Goal: Transaction & Acquisition: Purchase product/service

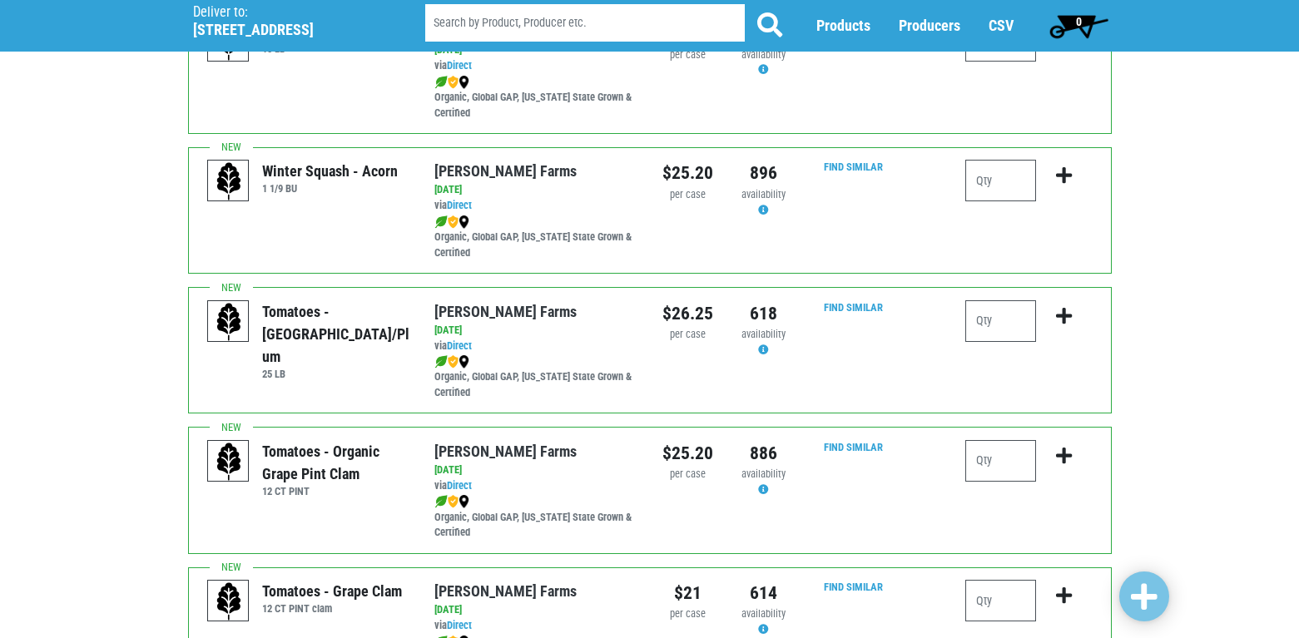
scroll to position [915, 0]
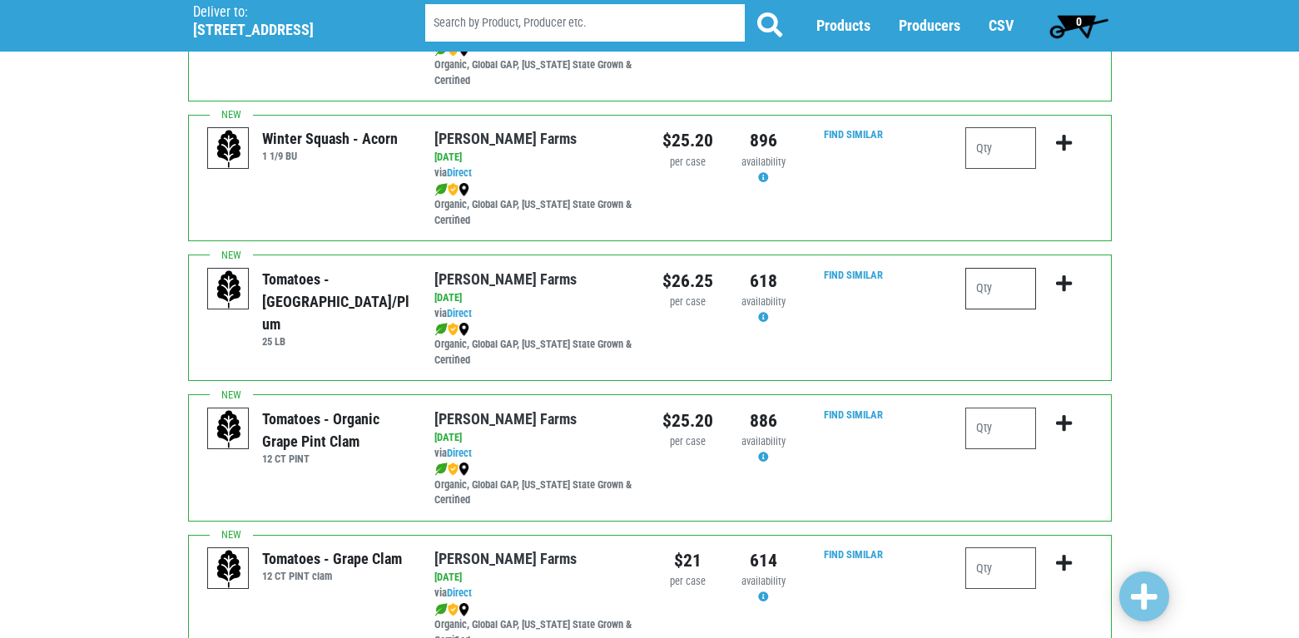
click at [994, 294] on input "number" at bounding box center [1000, 289] width 71 height 42
type input "1"
click at [1058, 279] on icon "submit" at bounding box center [1064, 284] width 16 height 18
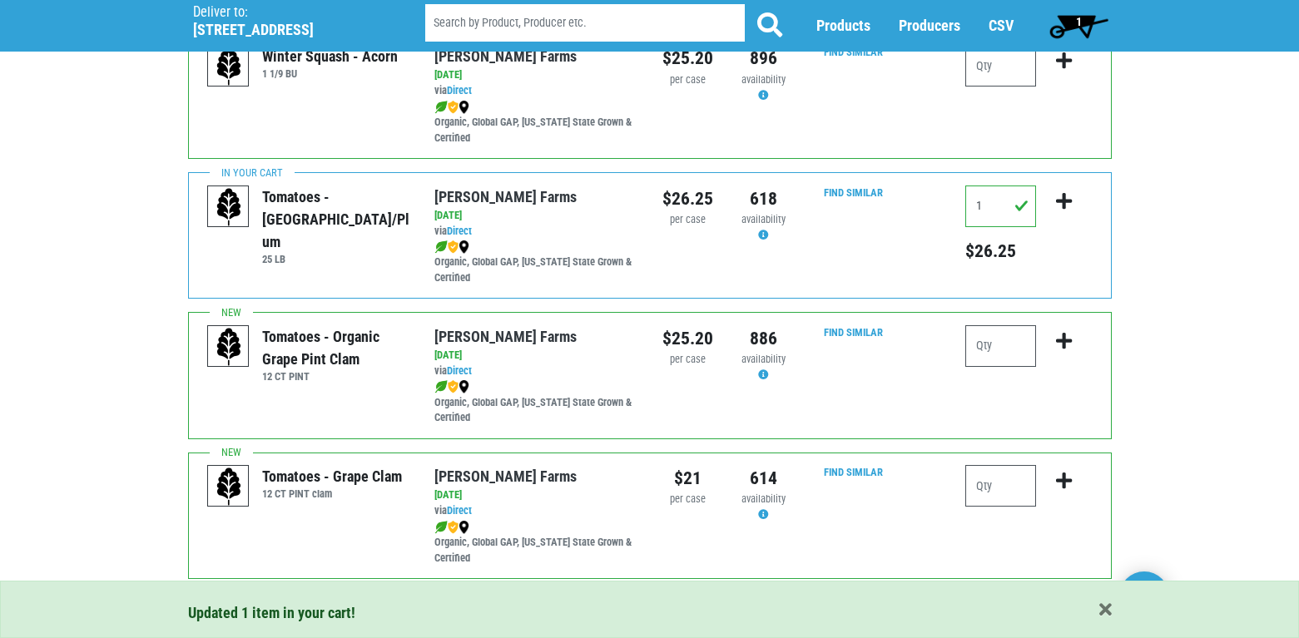
scroll to position [1082, 0]
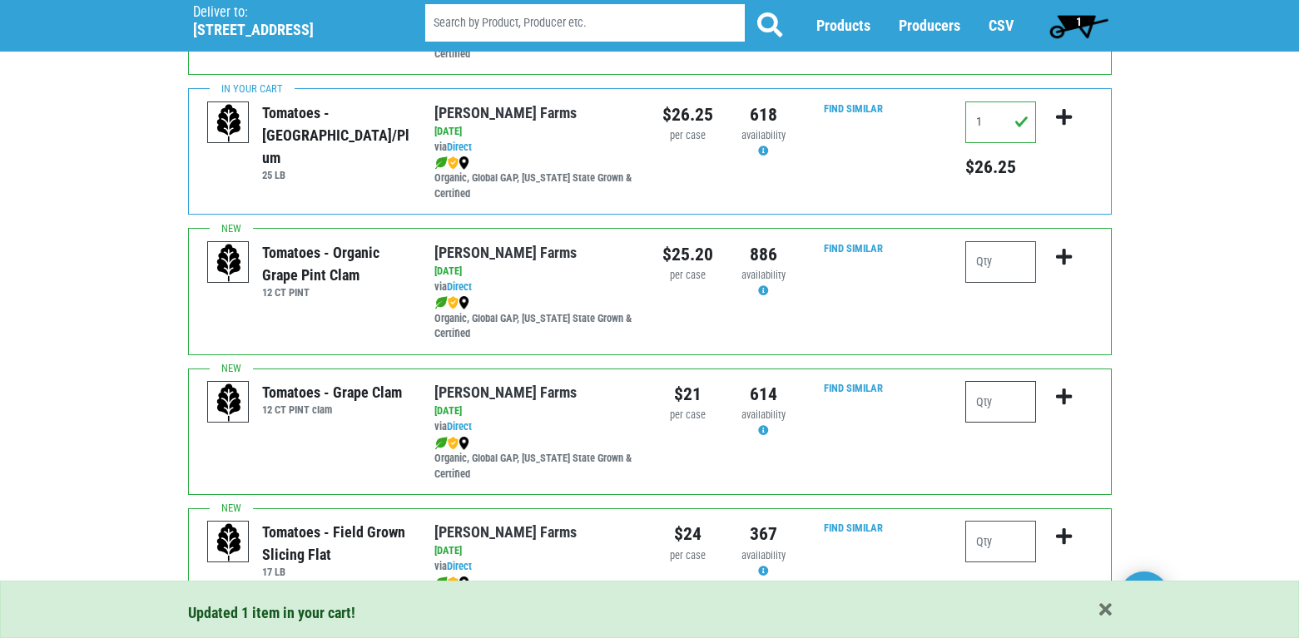
click at [986, 394] on input "number" at bounding box center [1000, 402] width 71 height 42
type input "3"
click at [1065, 392] on icon "submit" at bounding box center [1064, 397] width 16 height 18
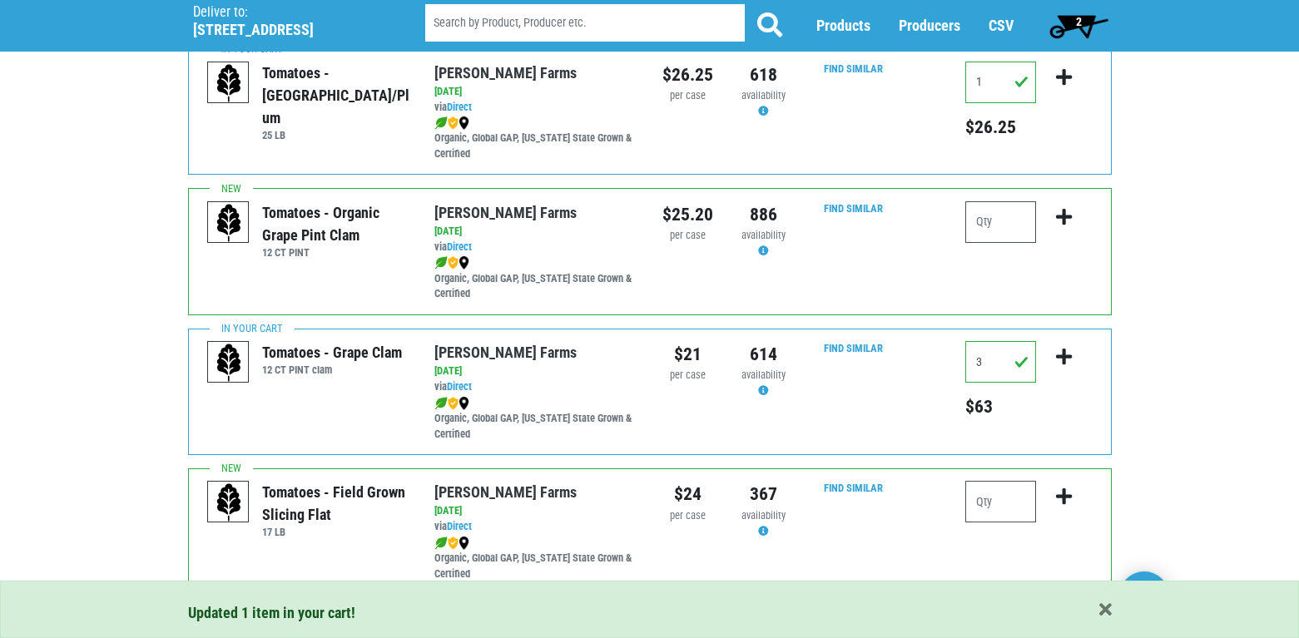
scroll to position [1165, 0]
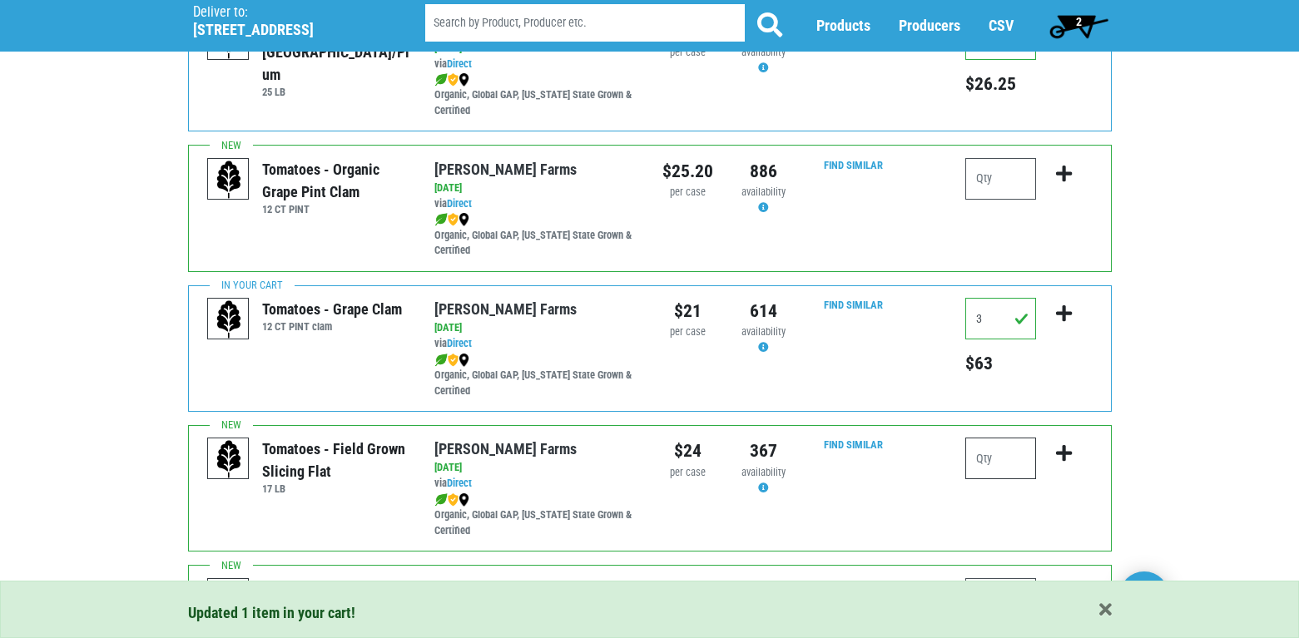
click at [993, 454] on input "number" at bounding box center [1000, 459] width 71 height 42
type input "2"
click at [1060, 453] on icon "submit" at bounding box center [1064, 453] width 16 height 18
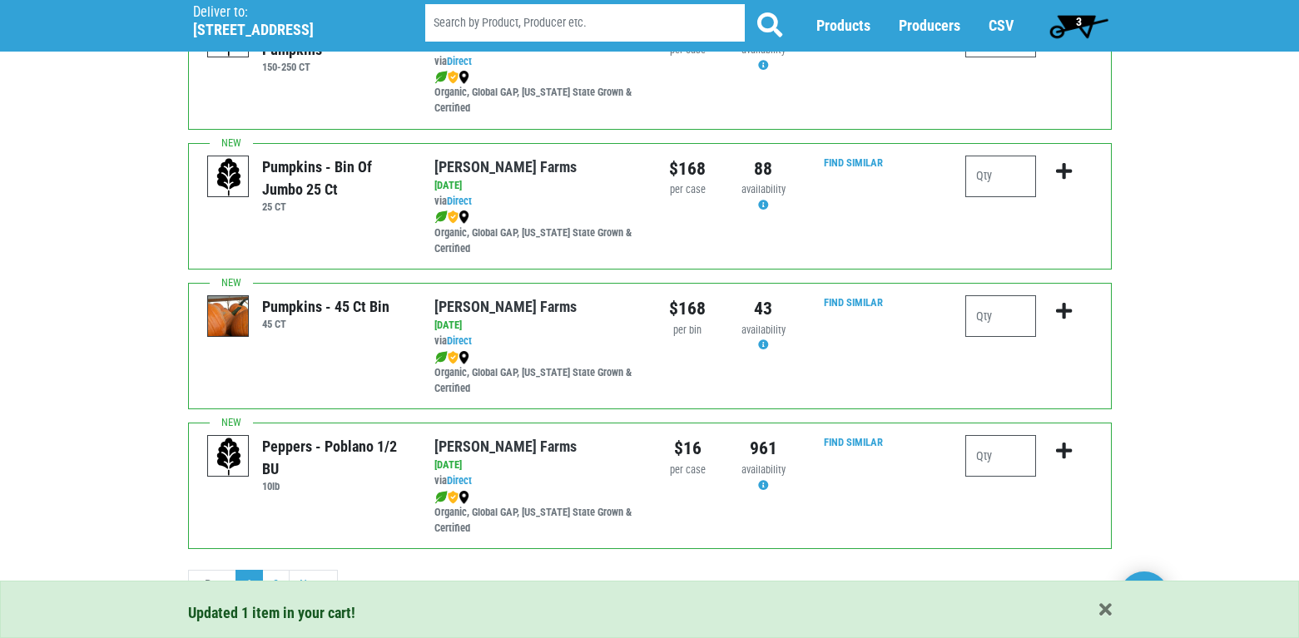
scroll to position [2444, 0]
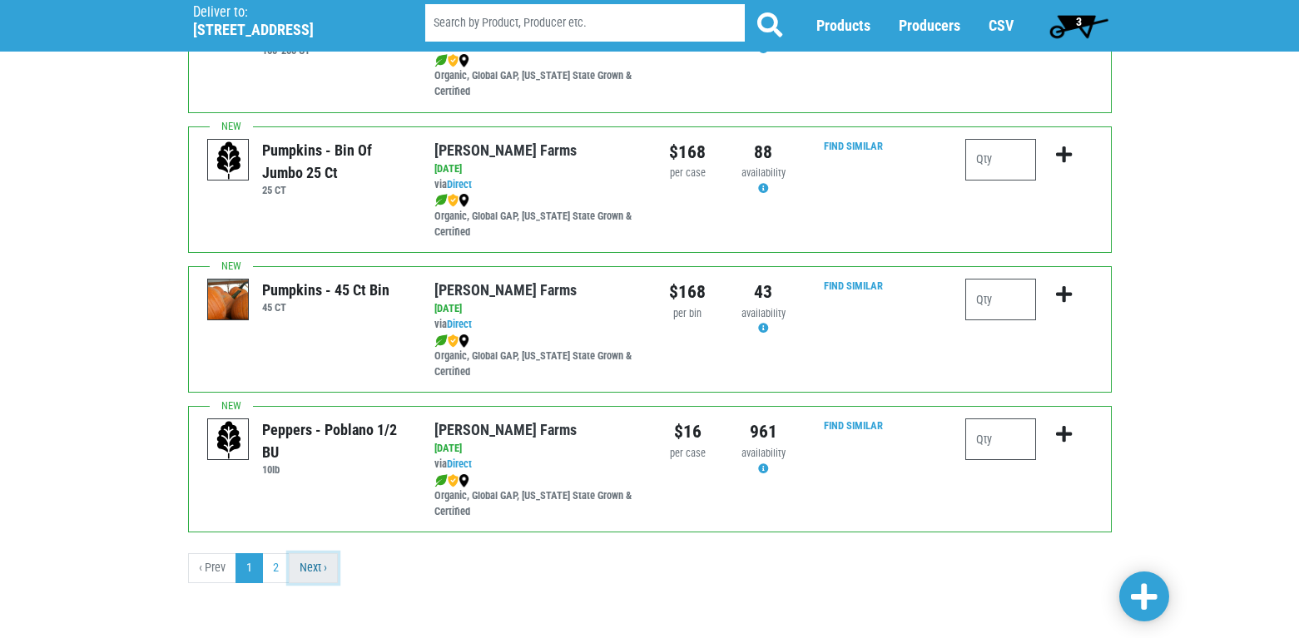
click at [320, 563] on link "Next ›" at bounding box center [313, 568] width 49 height 30
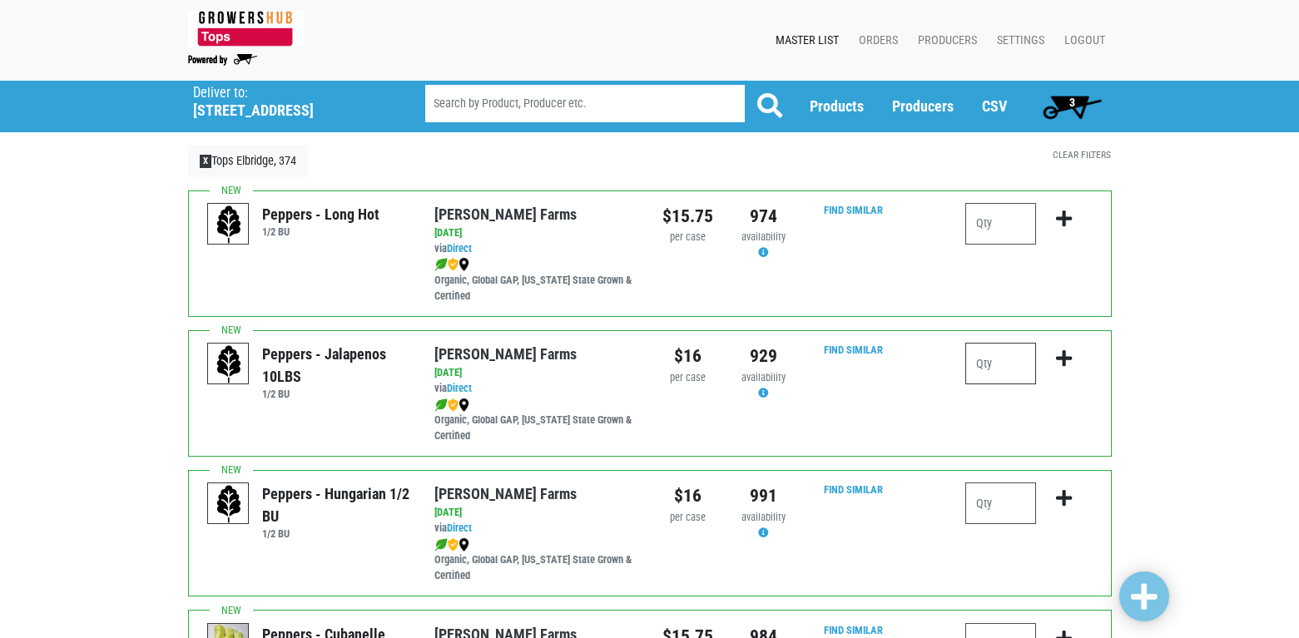
click at [998, 369] on input "number" at bounding box center [1000, 364] width 71 height 42
type input "1"
click at [1060, 354] on icon "submit" at bounding box center [1064, 358] width 16 height 18
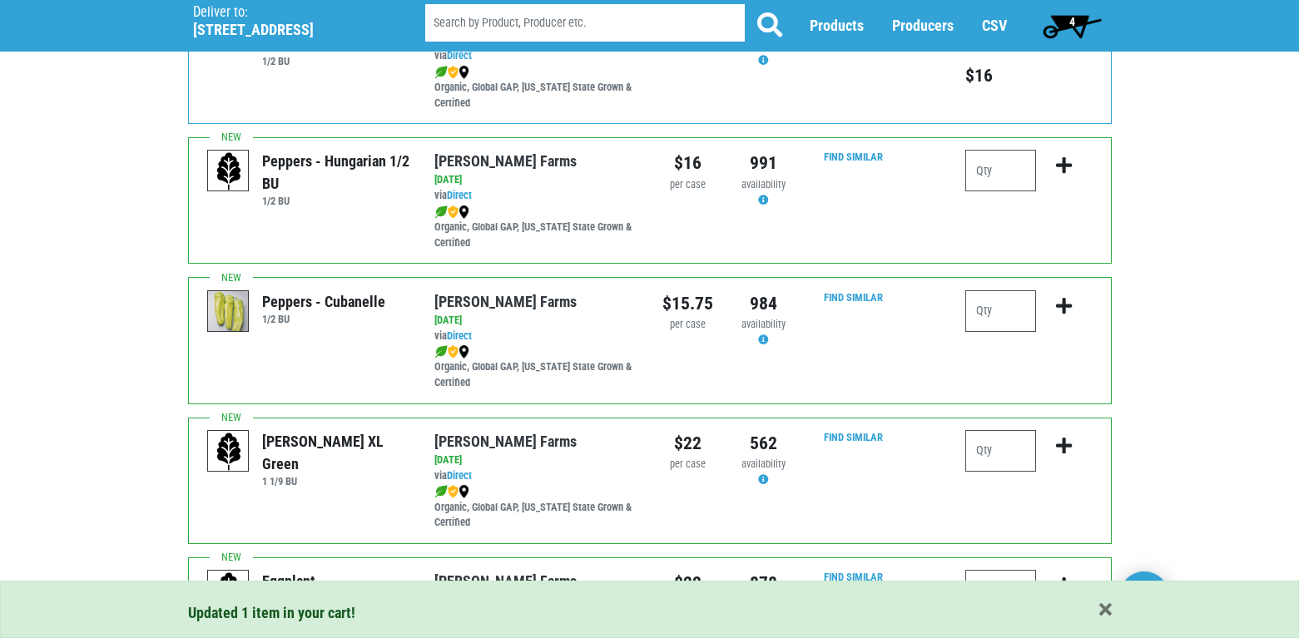
scroll to position [416, 0]
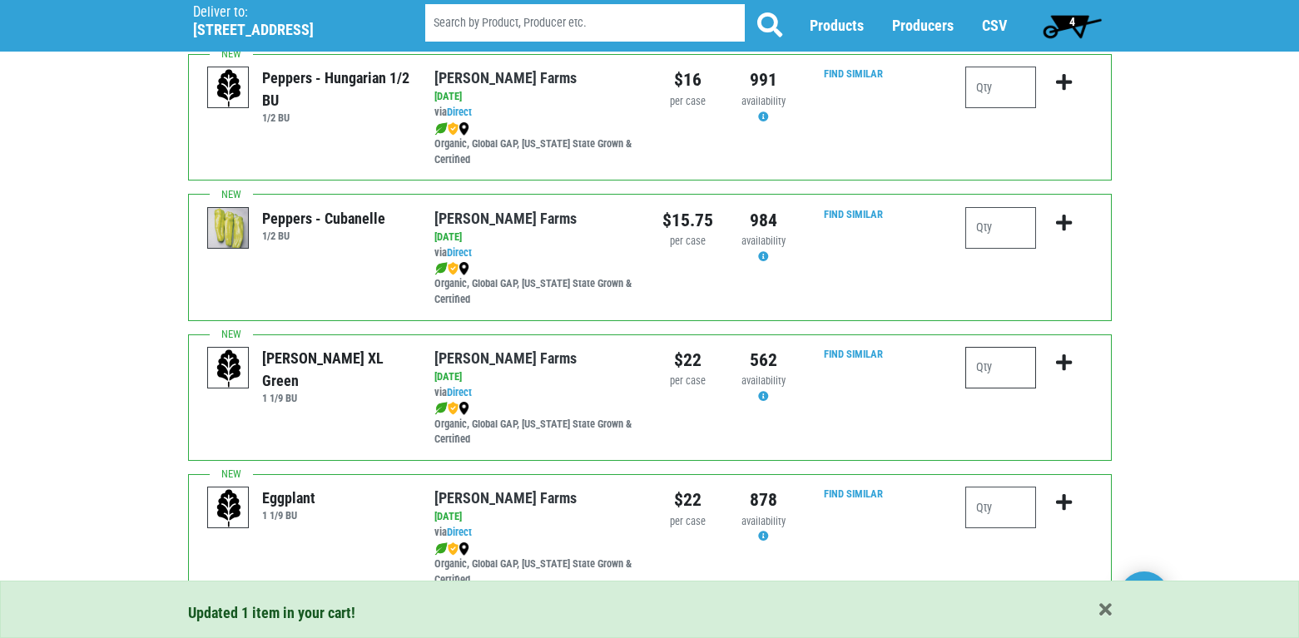
click at [1002, 364] on input "number" at bounding box center [1000, 368] width 71 height 42
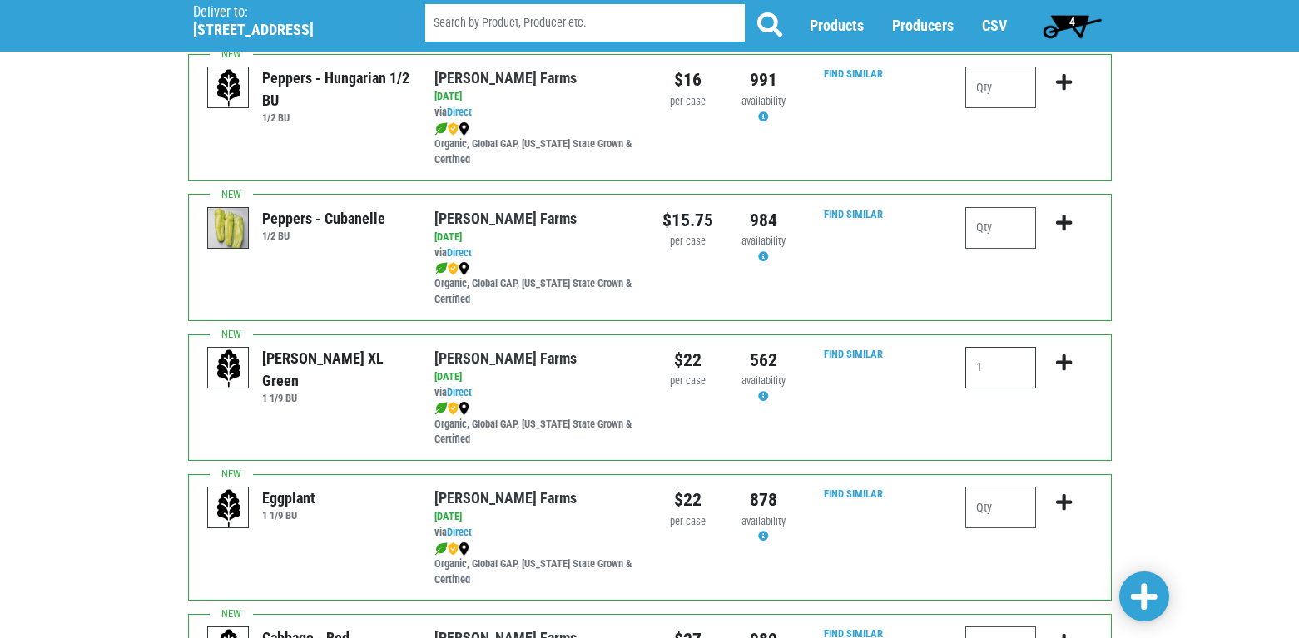
type input "1"
click at [1063, 360] on icon "submit" at bounding box center [1064, 363] width 16 height 18
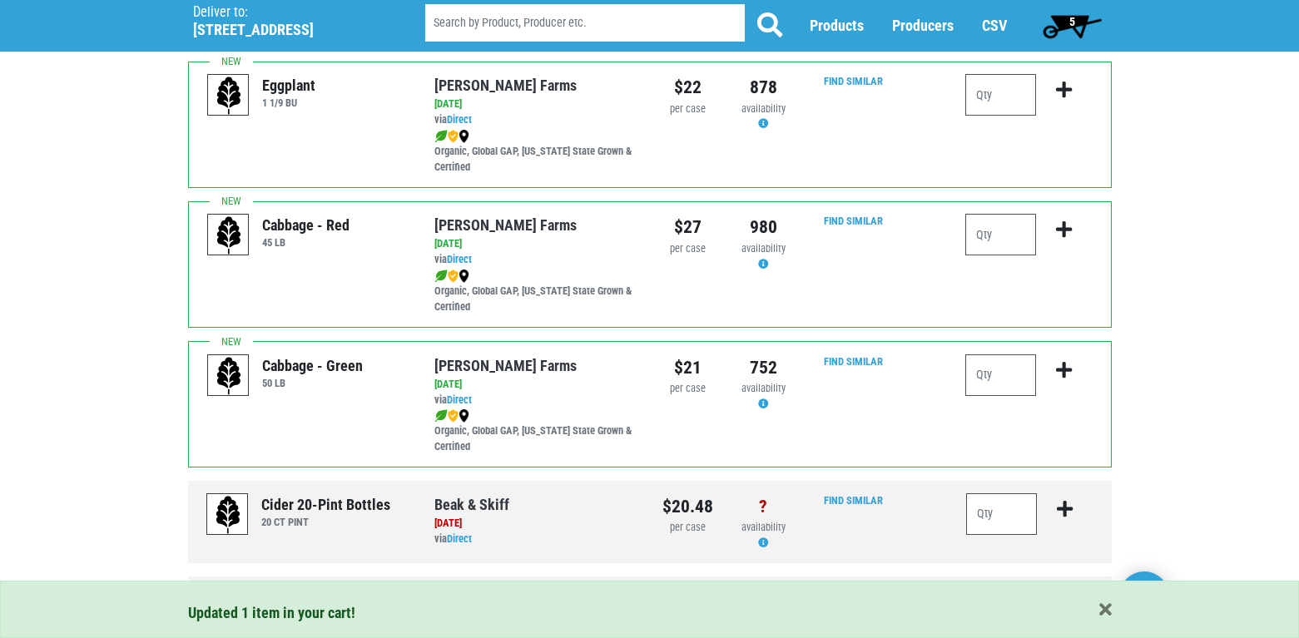
scroll to position [832, 0]
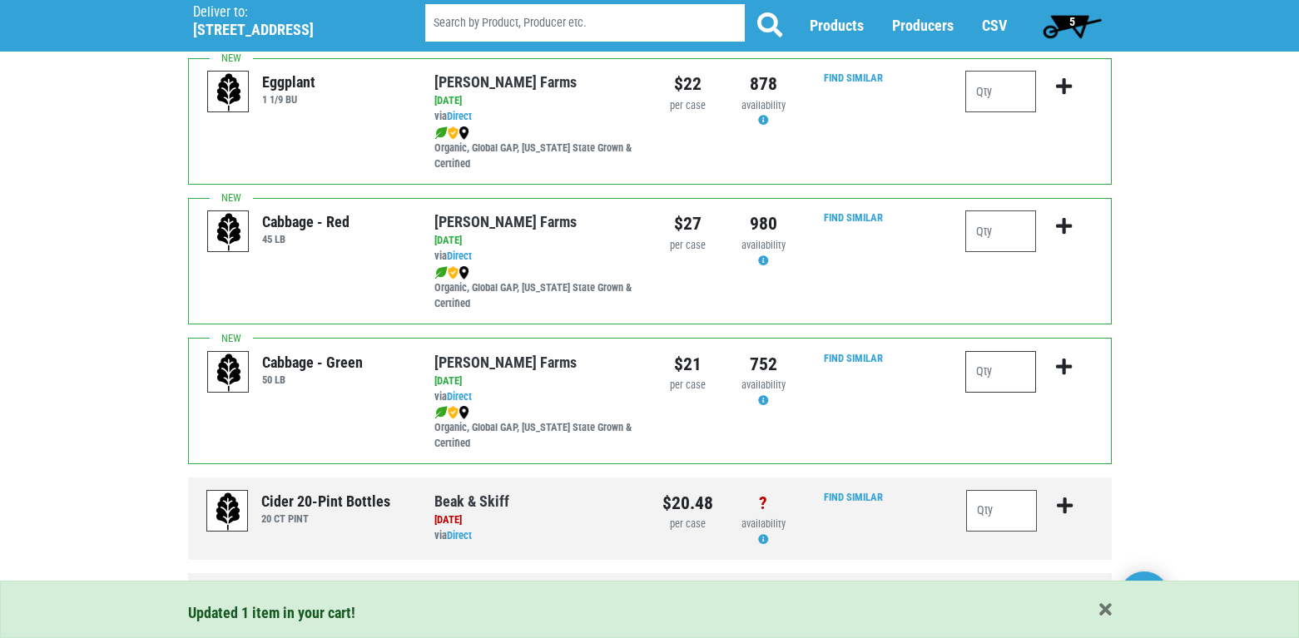
click at [983, 365] on input "number" at bounding box center [1000, 372] width 71 height 42
type input "1"
click at [1061, 363] on icon "submit" at bounding box center [1064, 367] width 16 height 18
click at [1078, 24] on span "6" at bounding box center [1072, 25] width 74 height 33
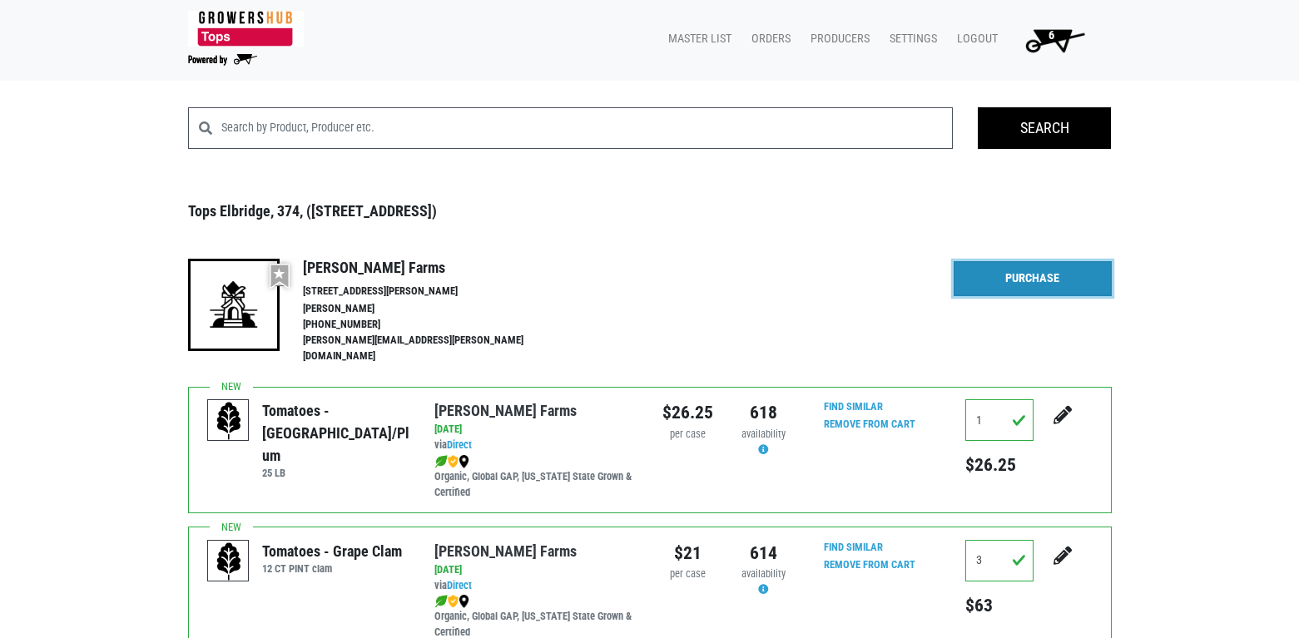
click at [1036, 269] on link "Purchase" at bounding box center [1032, 278] width 158 height 35
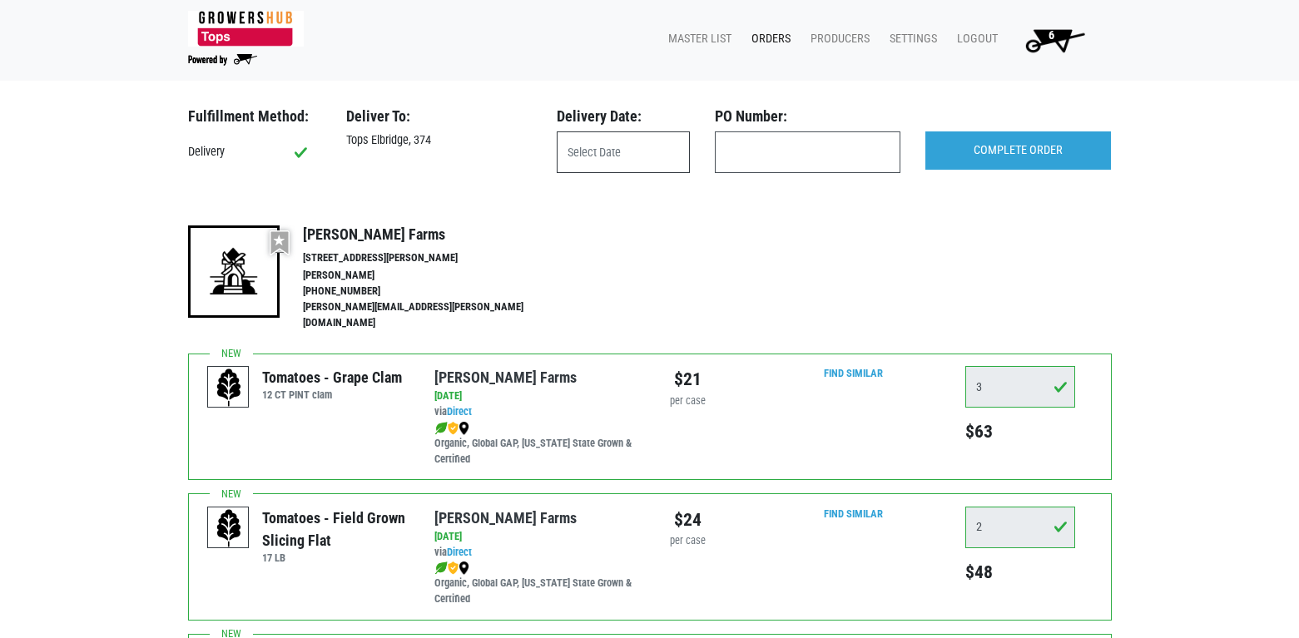
click at [611, 151] on input "text" at bounding box center [623, 152] width 133 height 42
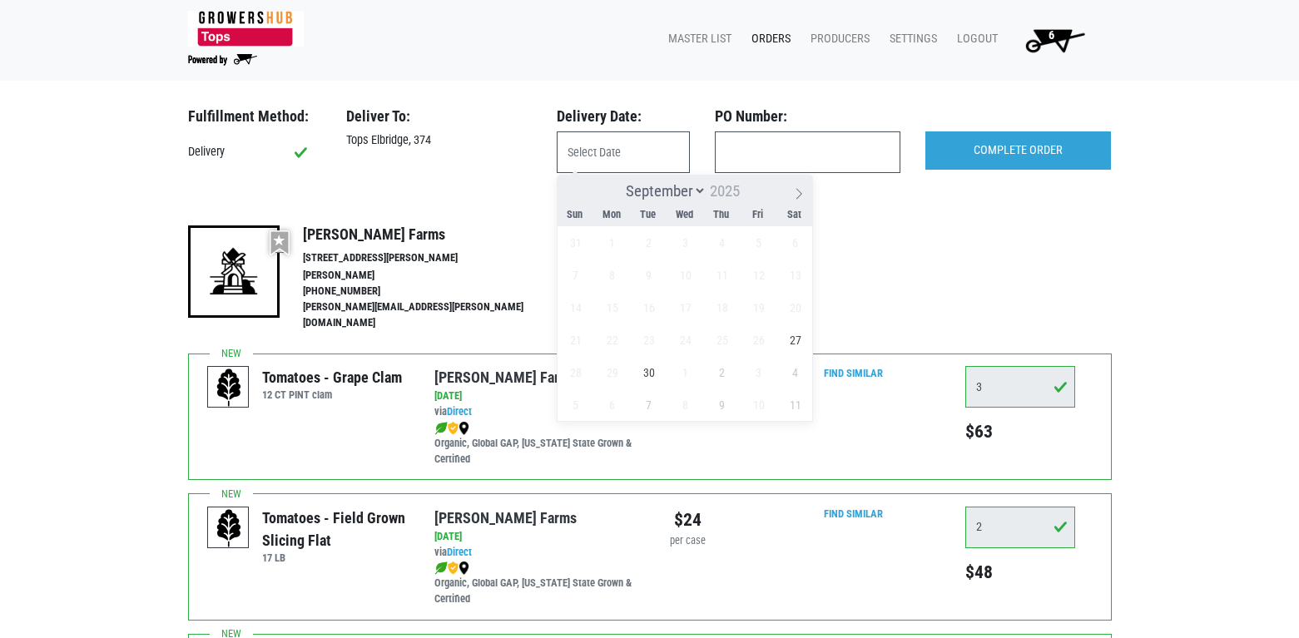
click at [1003, 259] on div "More Details Hide Details" at bounding box center [1032, 278] width 158 height 107
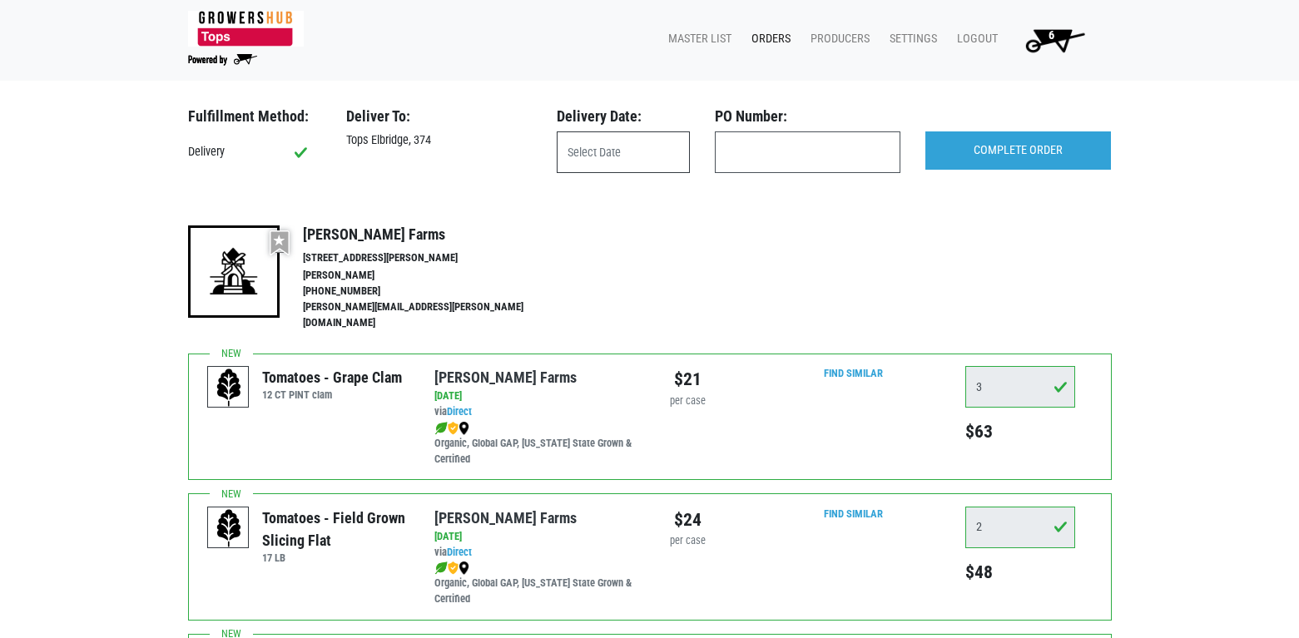
click at [626, 156] on input "text" at bounding box center [623, 152] width 133 height 42
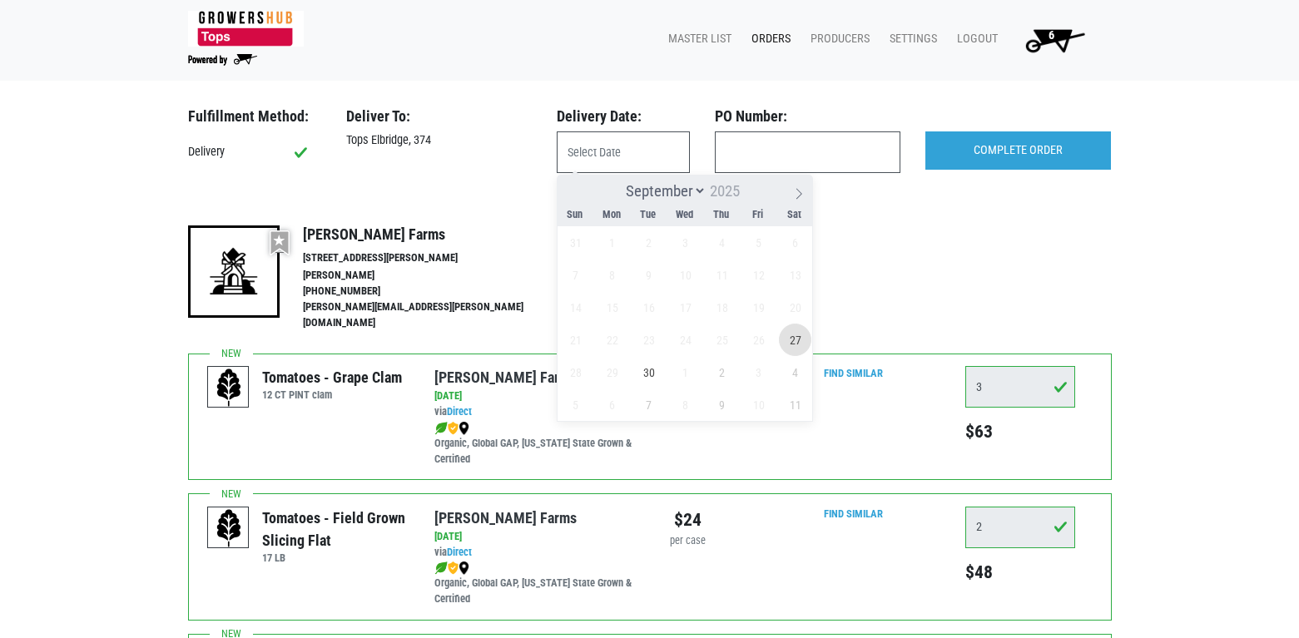
click at [800, 344] on span "27" at bounding box center [795, 340] width 32 height 32
type input "[DATE]"
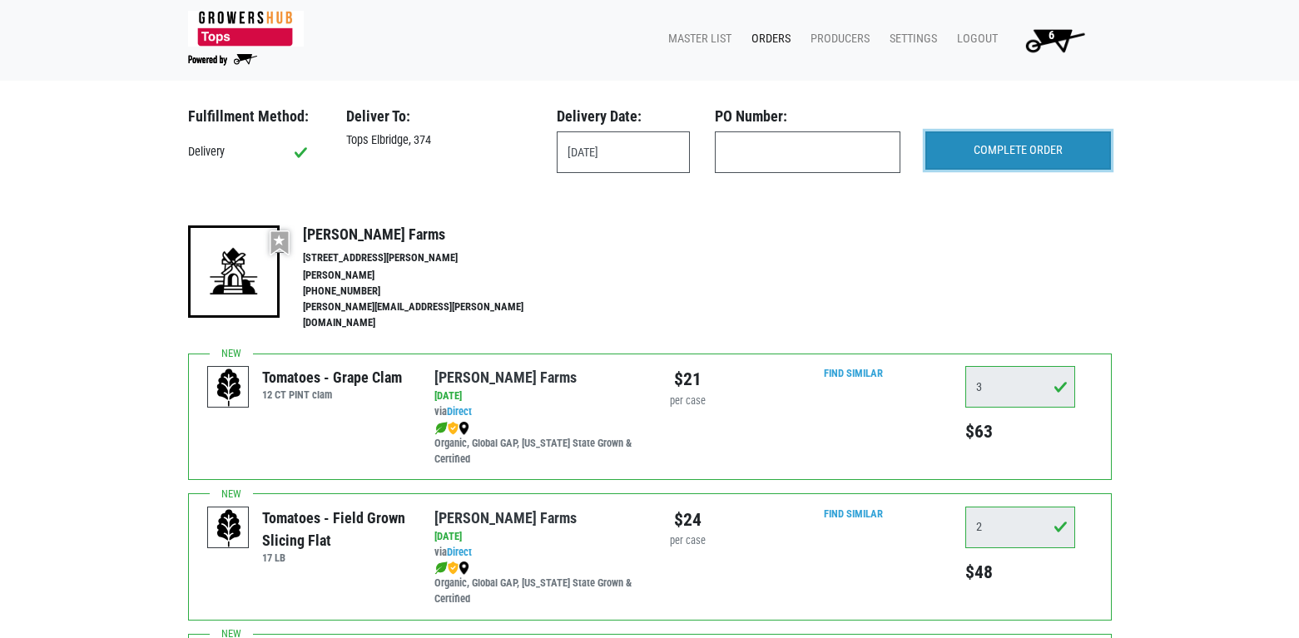
click at [1031, 152] on input "COMPLETE ORDER" at bounding box center [1018, 150] width 186 height 38
